Goal: Communication & Community: Answer question/provide support

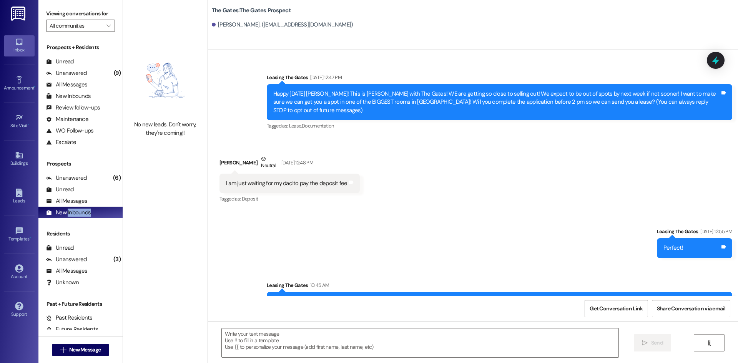
scroll to position [617, 0]
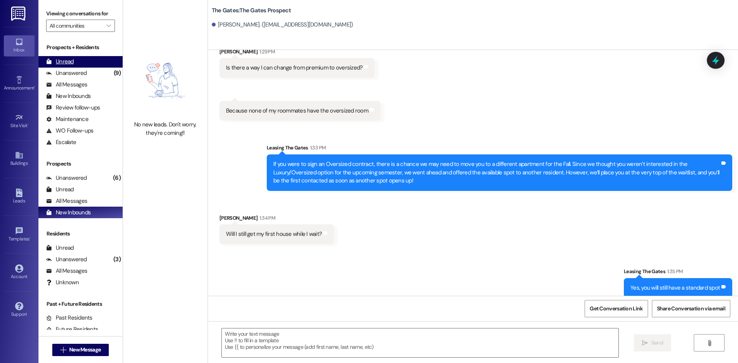
click at [68, 60] on div "Unread" at bounding box center [60, 62] width 28 height 8
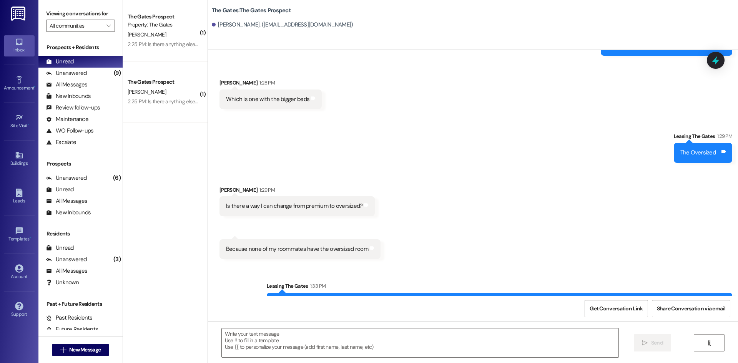
scroll to position [563, 0]
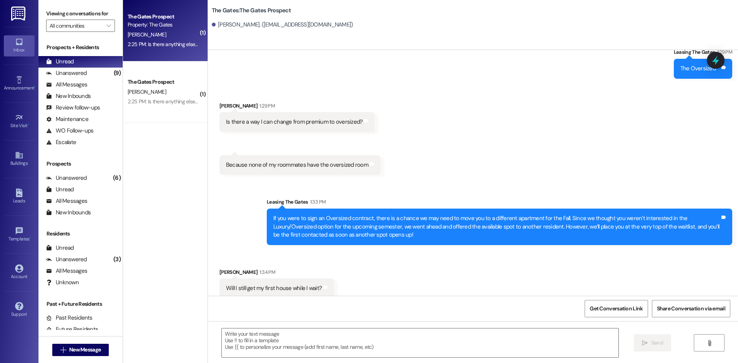
click at [173, 24] on div "Property: The Gates" at bounding box center [163, 25] width 71 height 8
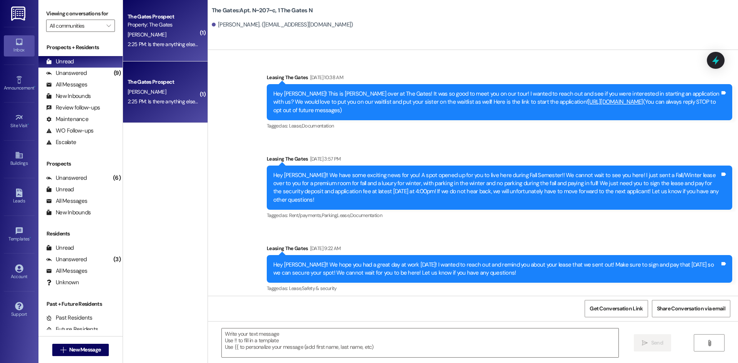
scroll to position [14103, 0]
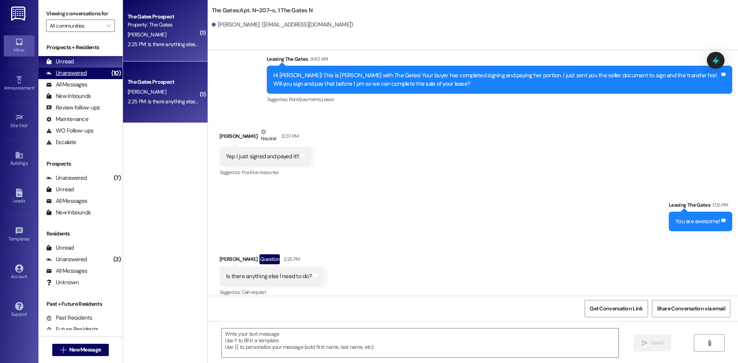
click at [67, 71] on div "Unanswered" at bounding box center [66, 73] width 41 height 8
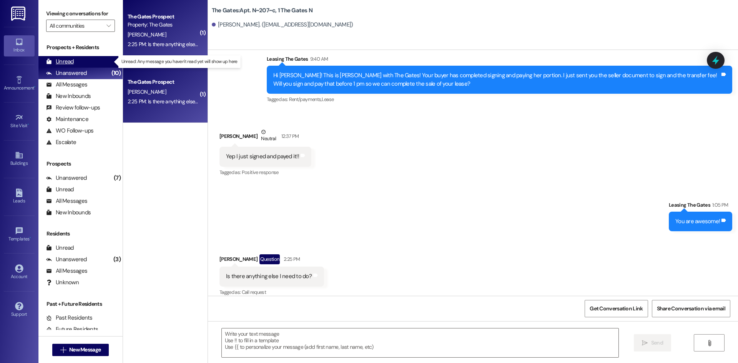
click at [67, 65] on div "Unread" at bounding box center [60, 62] width 28 height 8
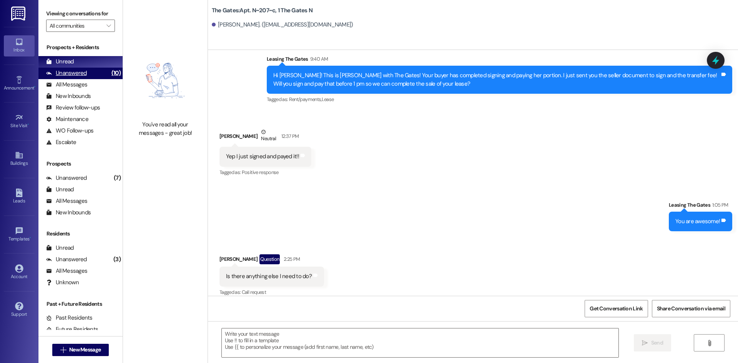
click at [75, 70] on div "Unanswered" at bounding box center [66, 73] width 41 height 8
click at [74, 60] on div "Unread (0)" at bounding box center [80, 62] width 84 height 12
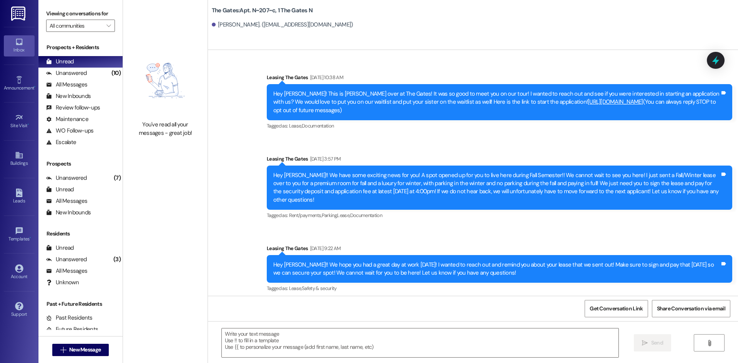
scroll to position [14102, 0]
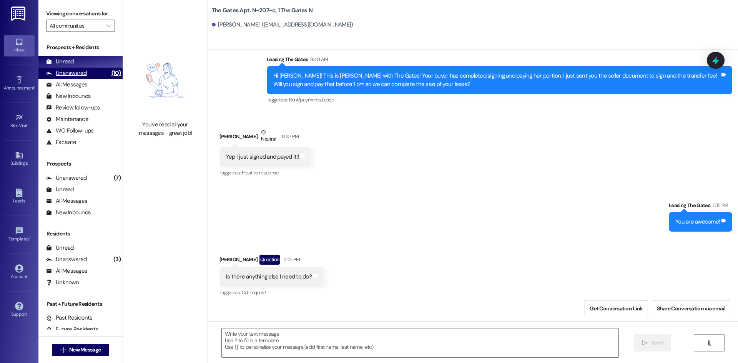
click at [85, 68] on div "Unanswered (10)" at bounding box center [80, 74] width 84 height 12
click at [83, 63] on div "Unread (0)" at bounding box center [80, 62] width 84 height 12
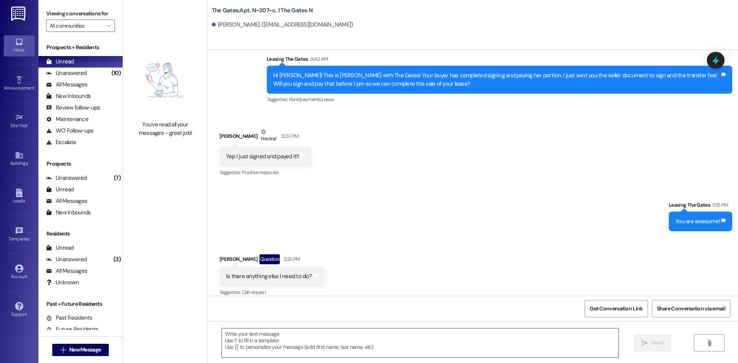
click at [267, 351] on textarea at bounding box center [420, 343] width 397 height 29
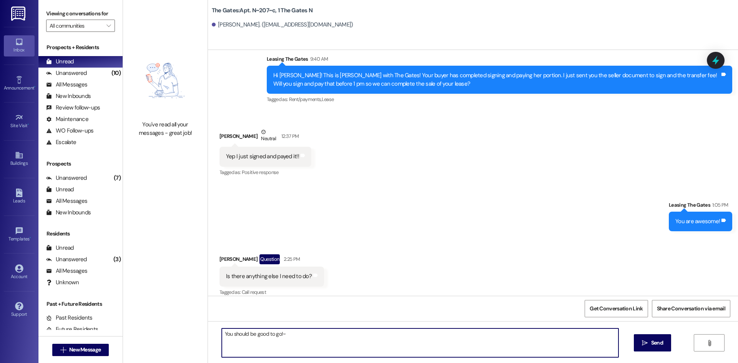
type textarea "You should be good to go!"
